Goal: Task Accomplishment & Management: Manage account settings

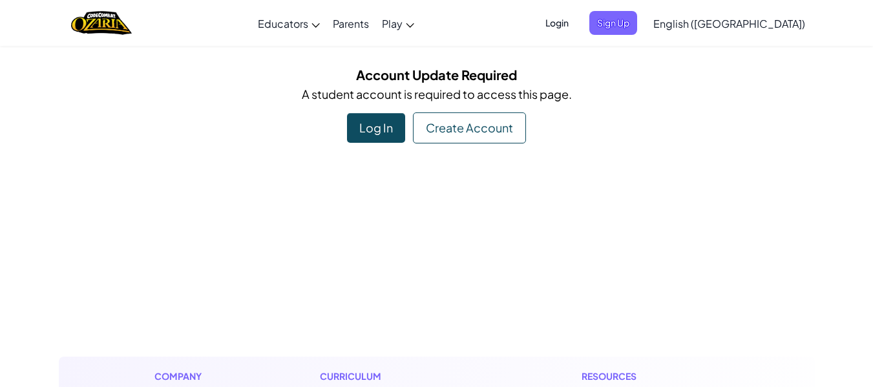
click at [394, 122] on div "Log In" at bounding box center [376, 128] width 58 height 30
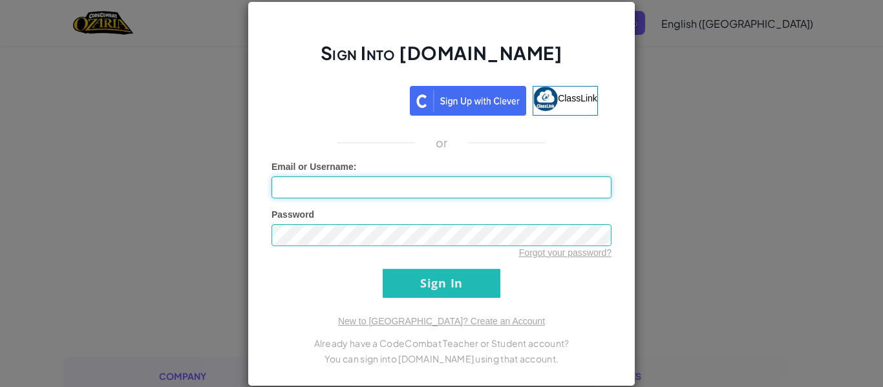
click at [391, 191] on input "Email or Username :" at bounding box center [441, 187] width 340 height 22
click at [513, 189] on input "617972" at bounding box center [441, 187] width 340 height 22
type input "6"
click at [164, 154] on div "Sign Into [DOMAIN_NAME] ClassLink or Unknown Error Email or Username : Password…" at bounding box center [441, 193] width 883 height 387
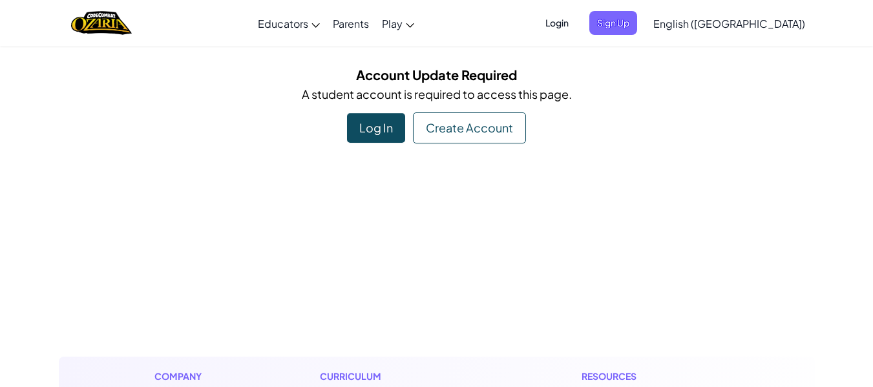
click at [356, 137] on div "Log In" at bounding box center [376, 128] width 58 height 30
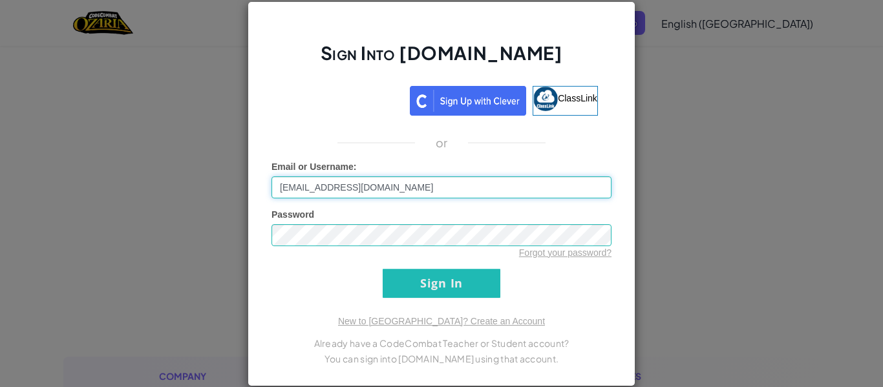
click at [321, 189] on input "[EMAIL_ADDRESS][DOMAIN_NAME]" at bounding box center [441, 187] width 340 height 22
type input "[EMAIL_ADDRESS][DOMAIN_NAME]"
click at [383, 269] on input "Sign In" at bounding box center [442, 283] width 118 height 29
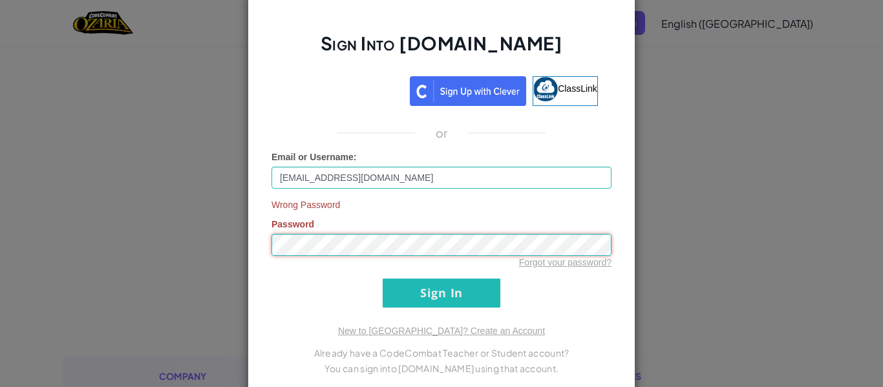
click at [383, 279] on input "Sign In" at bounding box center [442, 293] width 118 height 29
click at [430, 295] on input "Sign In" at bounding box center [442, 293] width 118 height 29
click at [383, 279] on input "Sign In" at bounding box center [442, 293] width 118 height 29
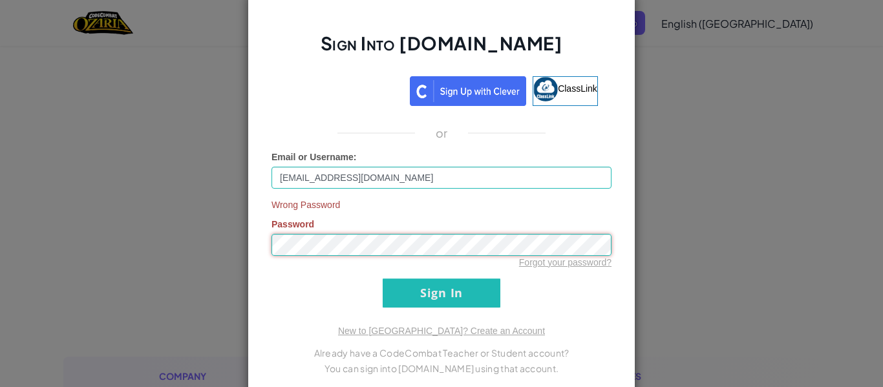
click at [239, 238] on div "Sign Into [DOMAIN_NAME] ClassLink or Email or Username : [EMAIL_ADDRESS][DOMAIN…" at bounding box center [441, 193] width 883 height 387
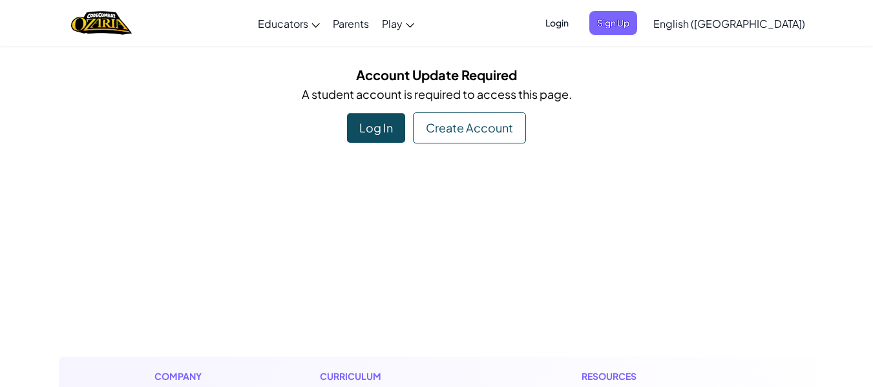
click at [365, 128] on div "Log In" at bounding box center [376, 128] width 58 height 30
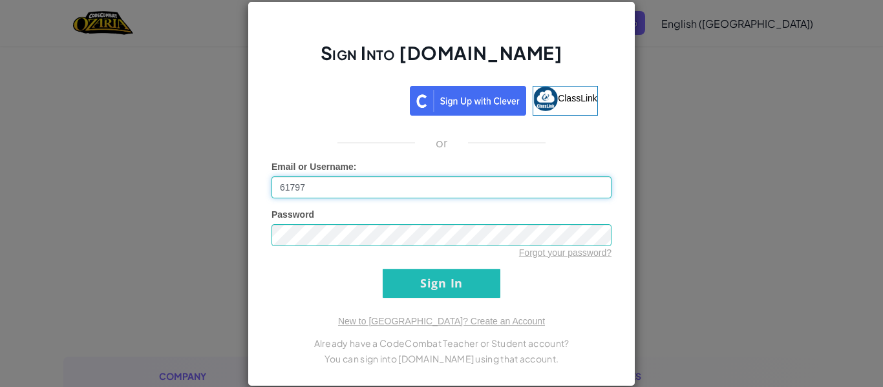
type input "[EMAIL_ADDRESS][DOMAIN_NAME]"
click at [558, 96] on span "ClassLink" at bounding box center [577, 97] width 39 height 10
